Goal: Use online tool/utility: Utilize a website feature to perform a specific function

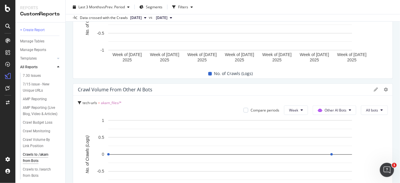
scroll to position [572, 0]
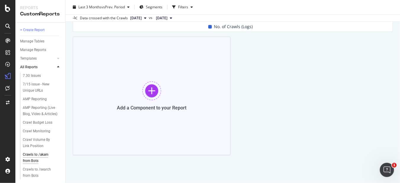
click at [142, 95] on div at bounding box center [151, 90] width 19 height 19
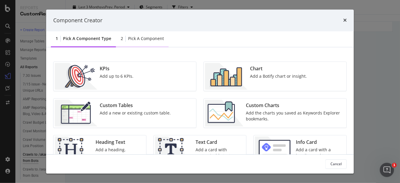
click at [145, 41] on div "Pick a Component" at bounding box center [146, 39] width 36 height 6
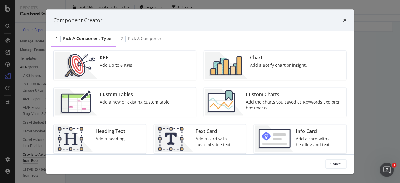
scroll to position [0, 0]
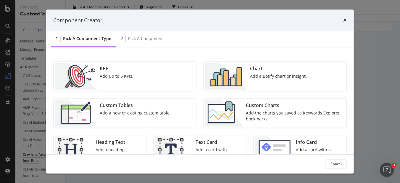
click at [236, 74] on img "modal" at bounding box center [226, 76] width 43 height 27
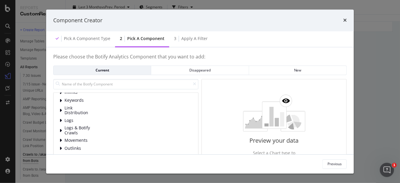
scroll to position [37, 0]
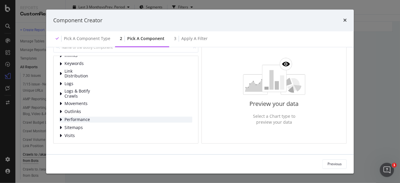
click at [78, 118] on span "Performance" at bounding box center [77, 119] width 26 height 5
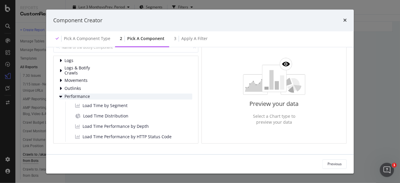
scroll to position [71, 0]
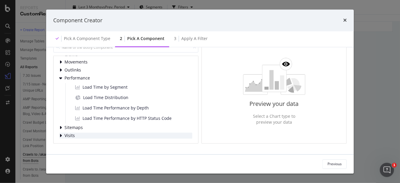
click at [82, 135] on span "Visits" at bounding box center [77, 135] width 26 height 5
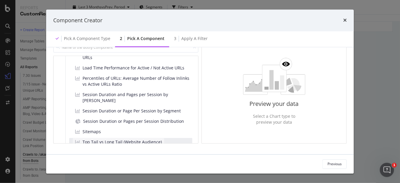
scroll to position [404, 0]
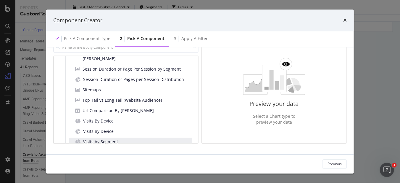
click at [121, 138] on div "Visits by Segment" at bounding box center [130, 142] width 123 height 9
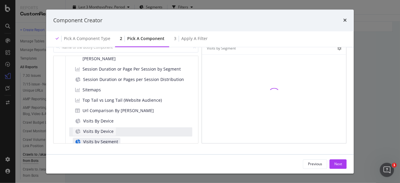
click at [113, 127] on div "Visits By Device" at bounding box center [94, 131] width 43 height 8
click at [112, 128] on span "Visits By Device" at bounding box center [98, 131] width 30 height 6
click at [86, 128] on span "Visits By Device" at bounding box center [98, 131] width 30 height 6
click at [107, 139] on span "Visits by Segment" at bounding box center [100, 142] width 35 height 6
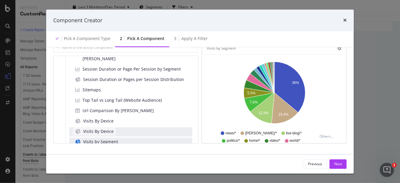
click at [95, 128] on span "Visits By Device" at bounding box center [98, 131] width 30 height 6
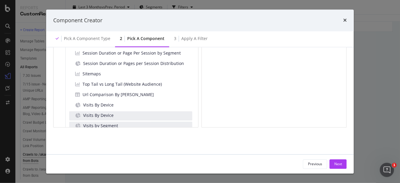
scroll to position [58, 0]
click at [94, 112] on span "Visits By Device" at bounding box center [98, 115] width 30 height 6
click at [344, 163] on button "Next" at bounding box center [338, 163] width 17 height 9
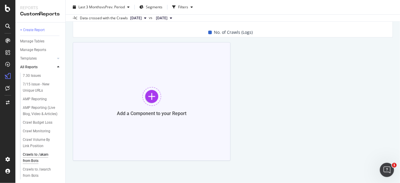
scroll to position [572, 0]
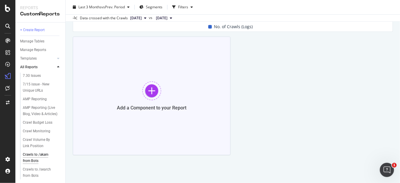
click at [140, 112] on div "Add a Component to your Report" at bounding box center [152, 95] width 158 height 118
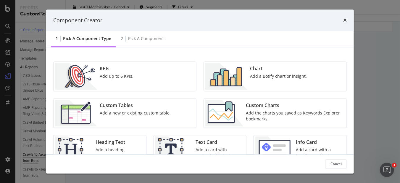
click at [229, 77] on img "modal" at bounding box center [226, 76] width 43 height 27
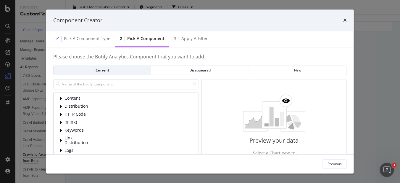
click at [229, 77] on div "Please choose the Botify Analytics Component that you want to add: Current Disa…" at bounding box center [199, 117] width 293 height 126
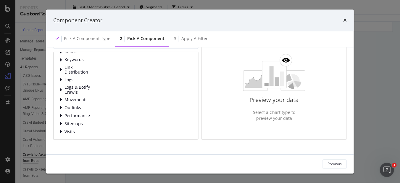
scroll to position [58, 0]
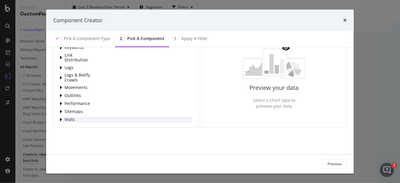
click at [69, 117] on span "Visits" at bounding box center [77, 119] width 26 height 5
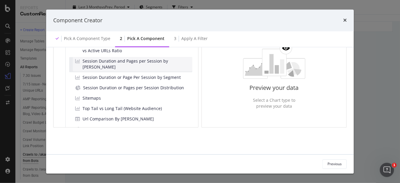
scroll to position [363, 0]
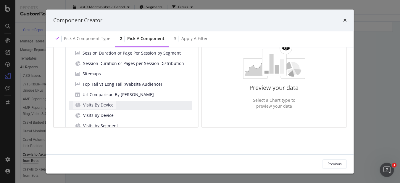
click at [103, 102] on span "Visits By Device" at bounding box center [98, 105] width 30 height 6
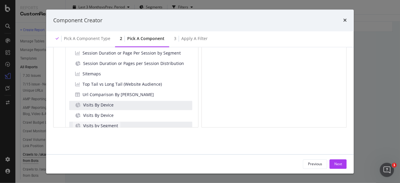
click at [112, 123] on span "Visits by Segment" at bounding box center [100, 126] width 35 height 6
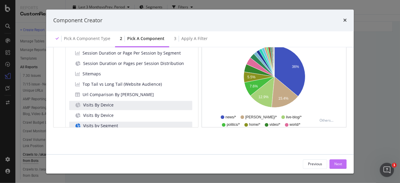
click at [339, 163] on div "Next" at bounding box center [338, 163] width 8 height 5
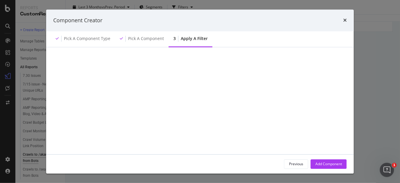
scroll to position [0, 0]
click at [69, 64] on div "Add Filter" at bounding box center [72, 65] width 16 height 5
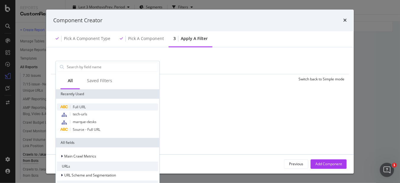
click at [79, 105] on span "Full URL" at bounding box center [79, 106] width 13 height 5
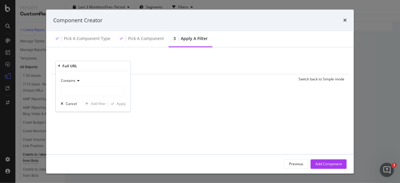
click at [176, 92] on div "Add Filter Add Filter Group Clear Save Switch back to Simple mode Full URL Cont…" at bounding box center [199, 126] width 293 height 145
click at [101, 65] on icon "modal" at bounding box center [102, 66] width 5 height 6
click at [75, 65] on div "Add Filter" at bounding box center [72, 65] width 16 height 5
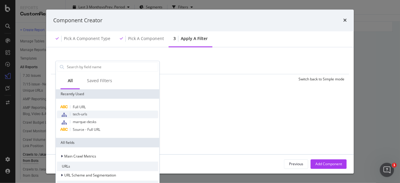
click at [112, 114] on div "tech-urls" at bounding box center [107, 114] width 101 height 8
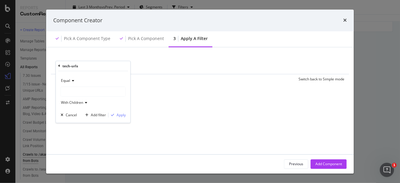
click at [74, 85] on div "Equal With Children" at bounding box center [93, 91] width 65 height 31
click at [73, 79] on icon "modal" at bounding box center [72, 81] width 4 height 4
click at [80, 79] on div "Equal" at bounding box center [93, 80] width 65 height 9
click at [78, 92] on div "modal" at bounding box center [93, 91] width 64 height 9
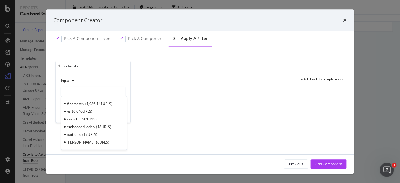
click at [96, 89] on div "modal" at bounding box center [93, 91] width 64 height 9
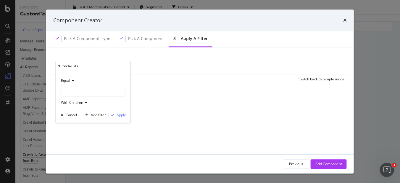
click at [96, 90] on div "modal" at bounding box center [93, 91] width 64 height 9
click at [70, 61] on div "tech-urls" at bounding box center [93, 66] width 70 height 10
click at [67, 65] on div "tech-urls" at bounding box center [70, 65] width 16 height 5
click at [59, 66] on icon "modal" at bounding box center [59, 66] width 2 height 4
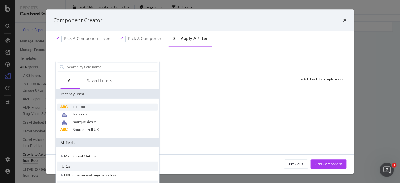
click at [90, 107] on div "Full URL" at bounding box center [107, 106] width 101 height 7
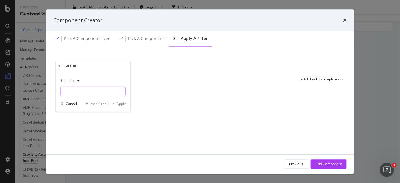
click at [85, 89] on input "modal" at bounding box center [93, 90] width 64 height 9
type input "/akam/"
click at [121, 101] on div "Apply" at bounding box center [121, 103] width 9 height 5
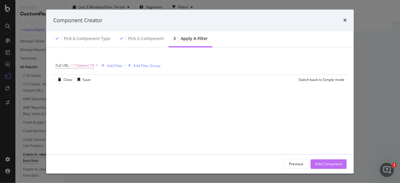
click at [317, 165] on div "Add Component" at bounding box center [328, 163] width 27 height 5
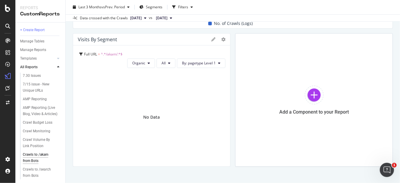
scroll to position [587, 0]
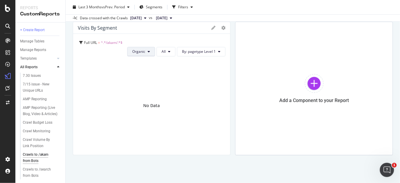
click at [142, 49] on span "Organic" at bounding box center [138, 51] width 13 height 5
click at [141, 75] on span "Social" at bounding box center [137, 73] width 13 height 5
click at [138, 27] on div "Visits by Segment" at bounding box center [143, 28] width 130 height 6
click at [163, 55] on button "All" at bounding box center [165, 51] width 19 height 9
click at [164, 75] on span "Facebook" at bounding box center [168, 73] width 16 height 5
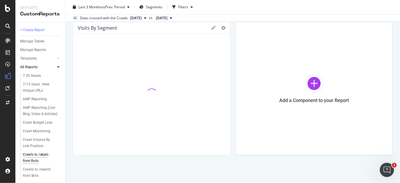
click at [160, 29] on div "Visits by Segment" at bounding box center [143, 28] width 130 height 6
click at [132, 53] on span "Social" at bounding box center [129, 51] width 10 height 5
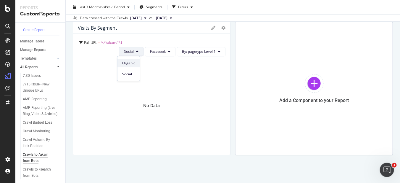
click at [135, 64] on div "Organic" at bounding box center [128, 63] width 22 height 9
click at [168, 49] on button "All" at bounding box center [165, 51] width 19 height 9
click at [206, 74] on div "No Data" at bounding box center [152, 105] width 148 height 89
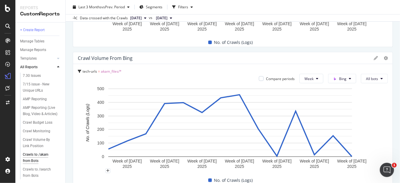
scroll to position [0, 0]
